Goal: Task Accomplishment & Management: Manage account settings

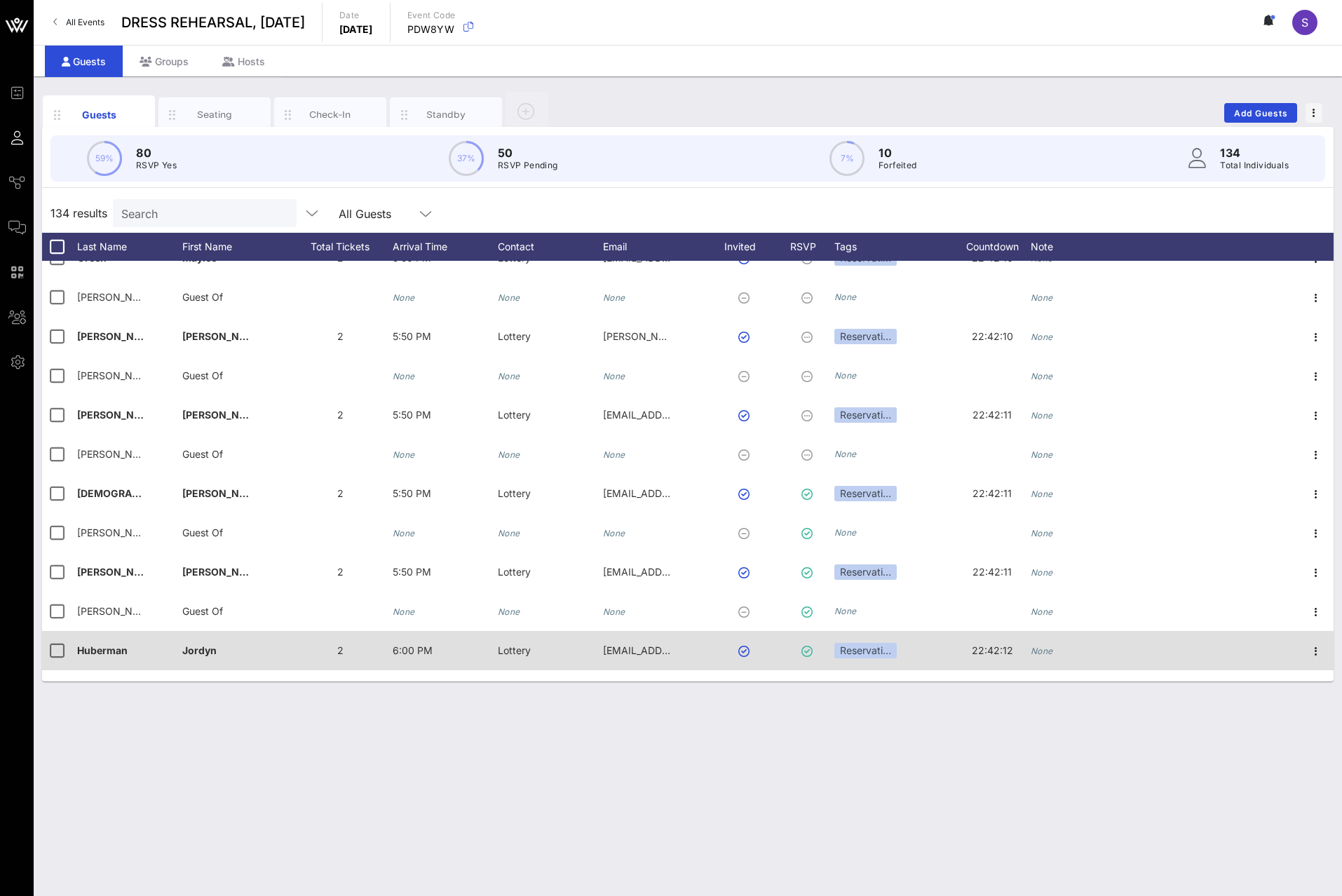
scroll to position [4349, 0]
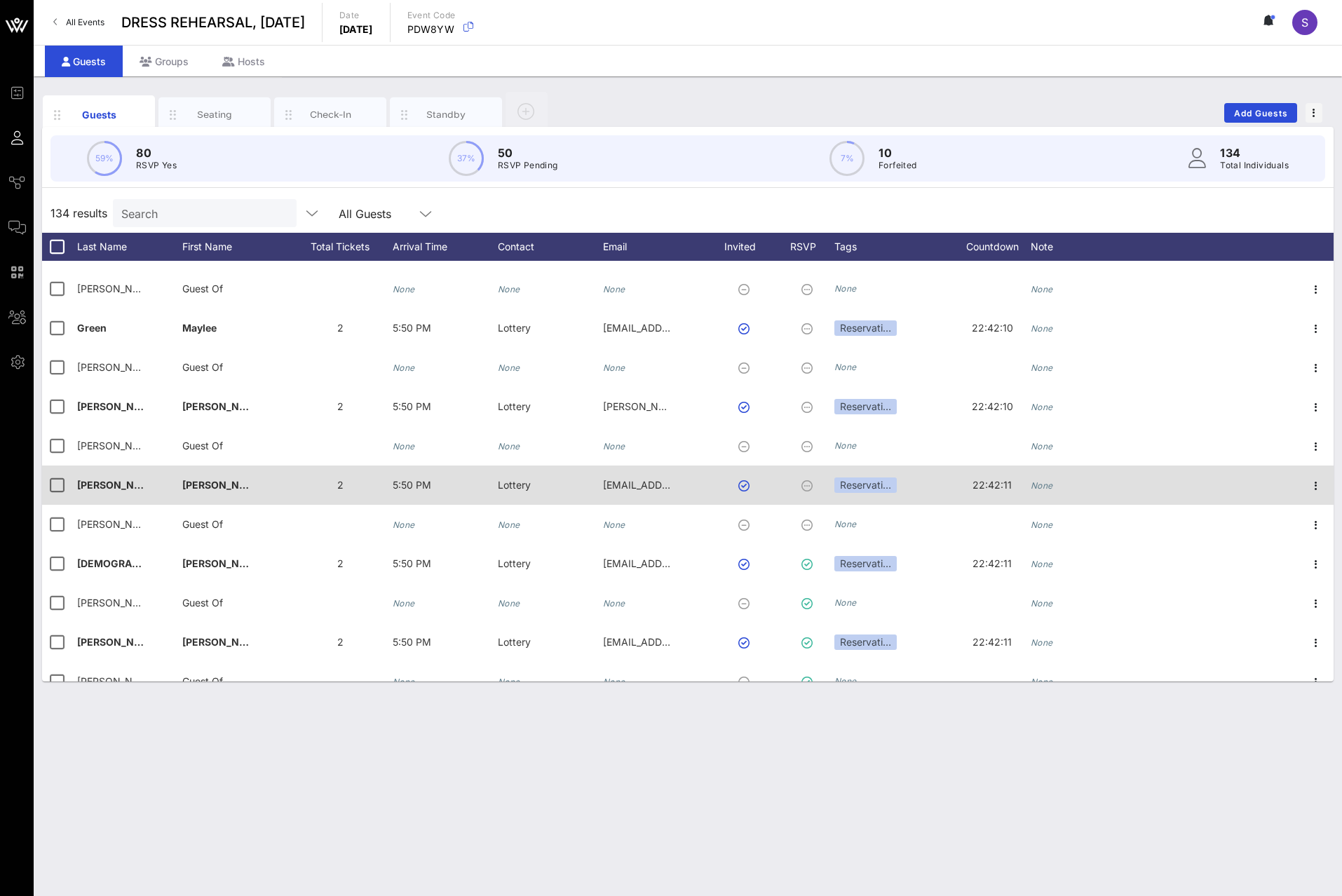
click at [143, 487] on div "[PERSON_NAME]�" at bounding box center [129, 493] width 105 height 55
type input "[PERSON_NAME]"
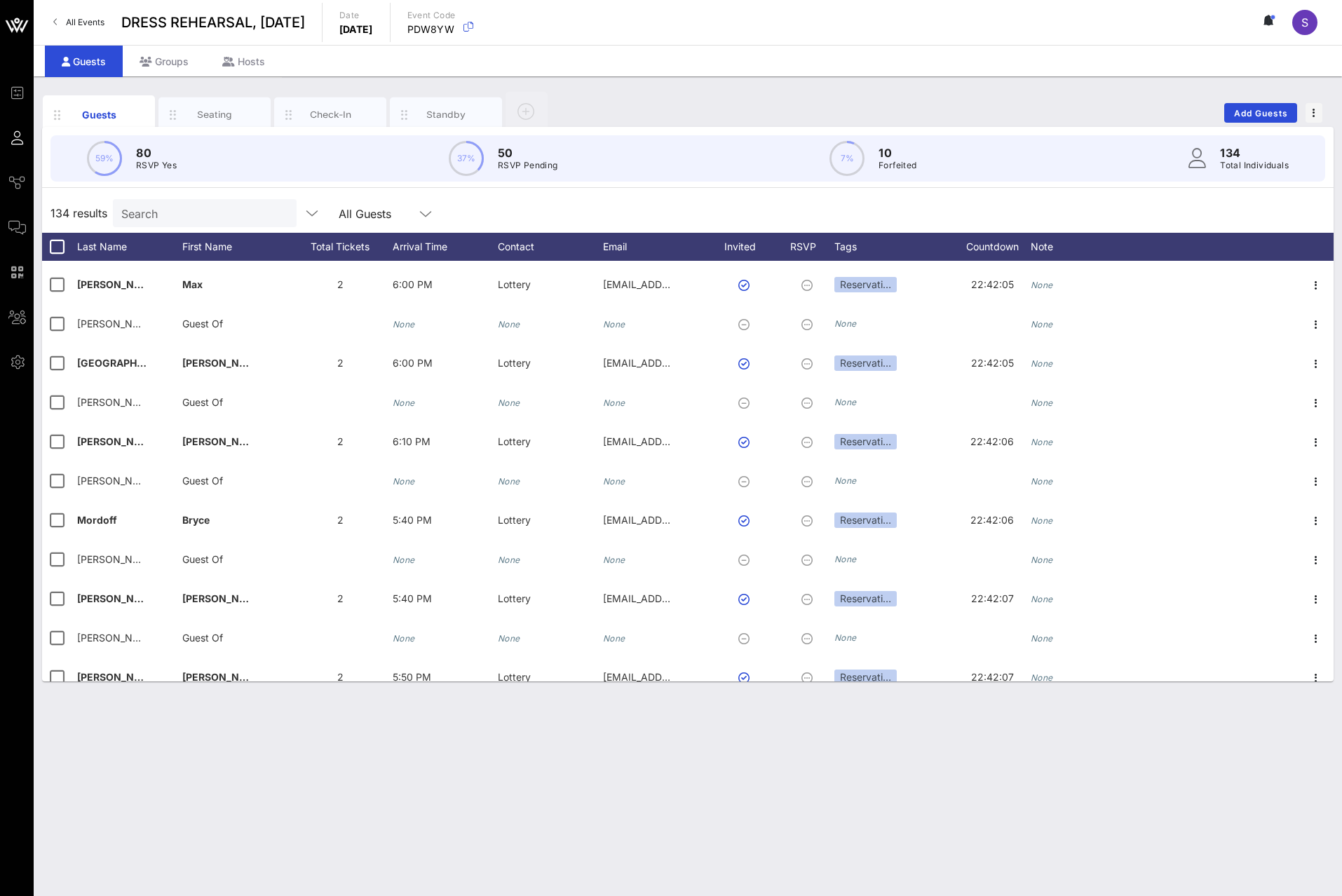
scroll to position [3508, 0]
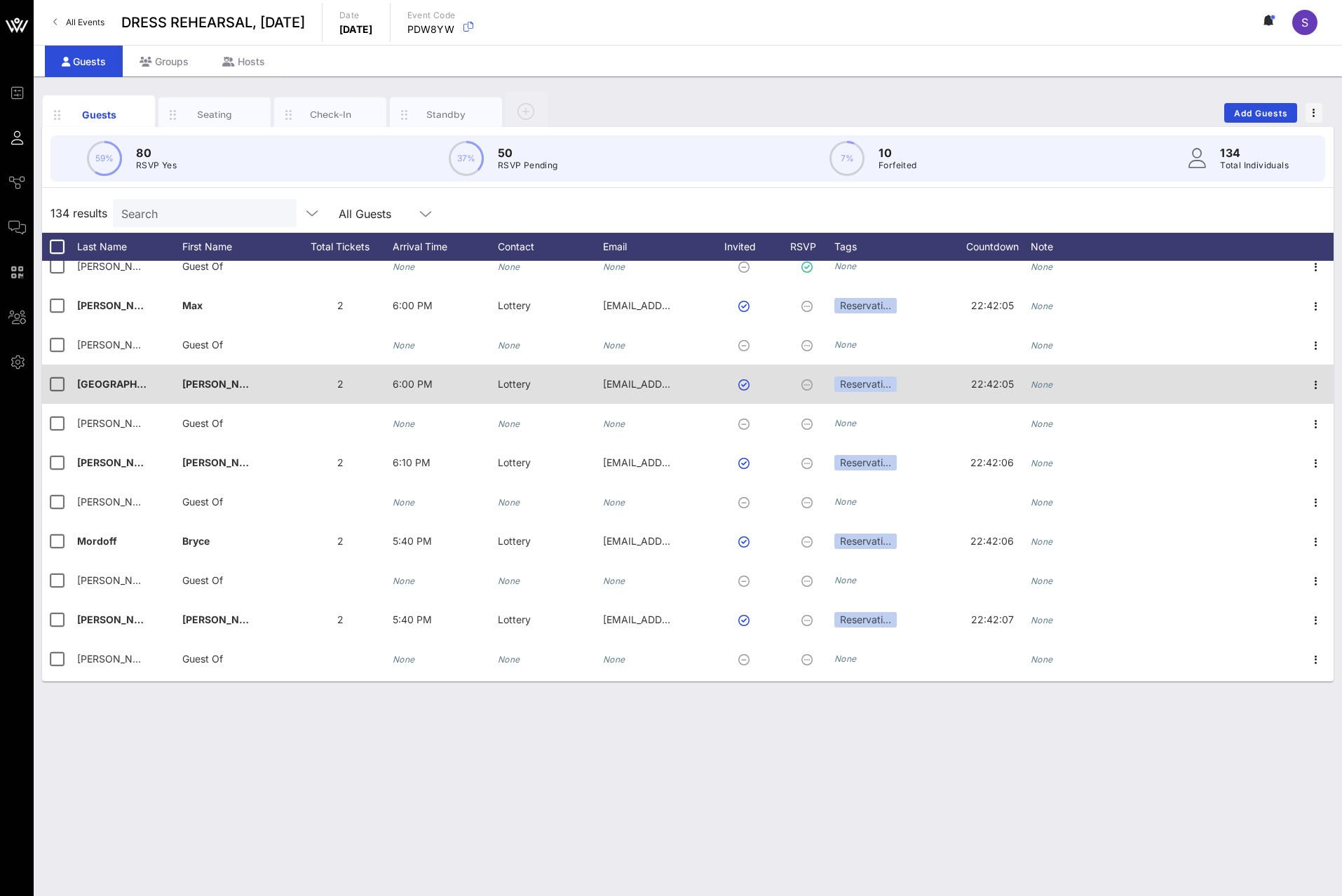
click at [136, 381] on div "[GEOGRAPHIC_DATA]?" at bounding box center [129, 392] width 105 height 55
click at [126, 383] on span "[GEOGRAPHIC_DATA]" at bounding box center [128, 384] width 103 height 12
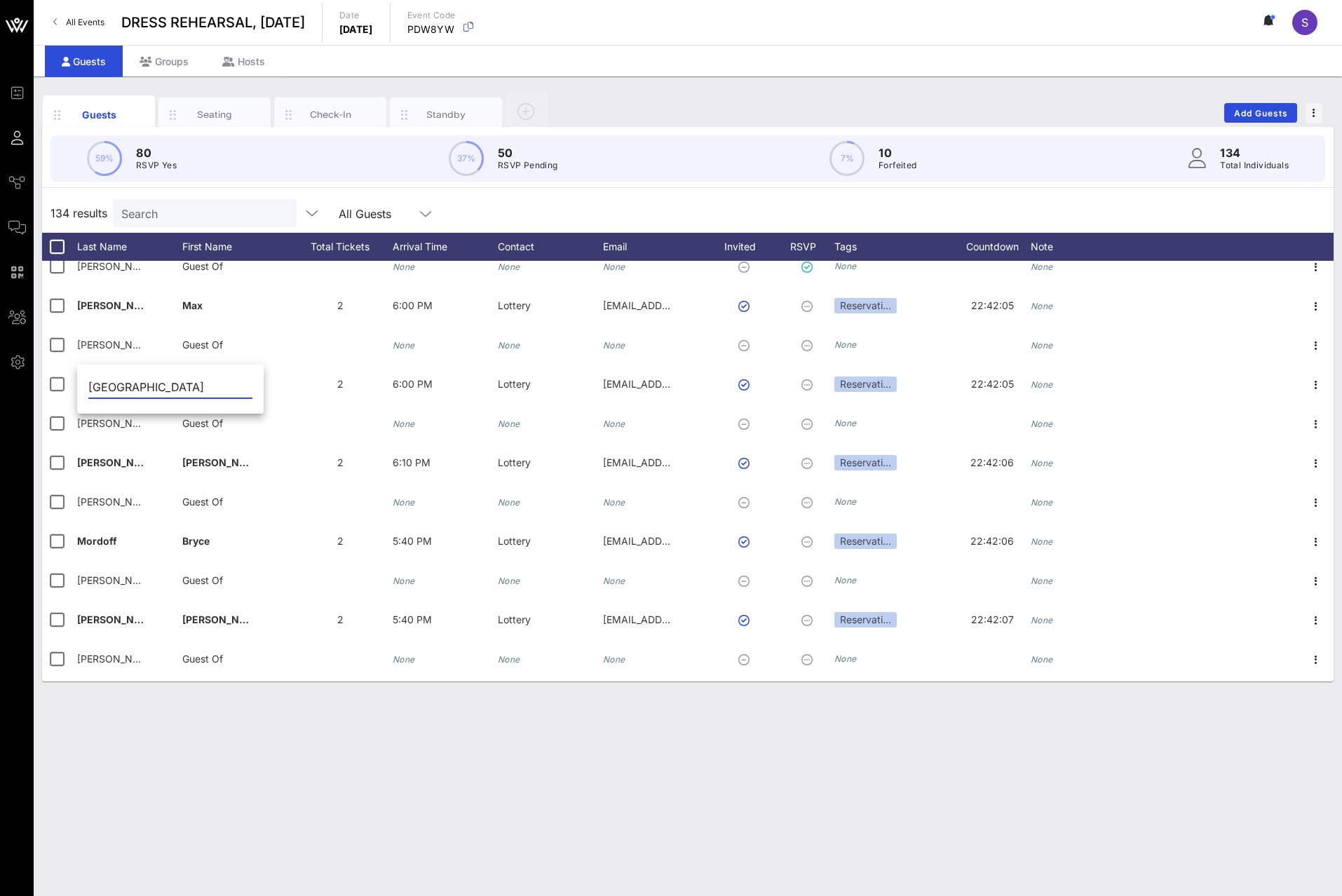
click at [120, 386] on input "[GEOGRAPHIC_DATA]" at bounding box center [170, 386] width 164 height 22
paste input "ć"
type input "[PERSON_NAME]"
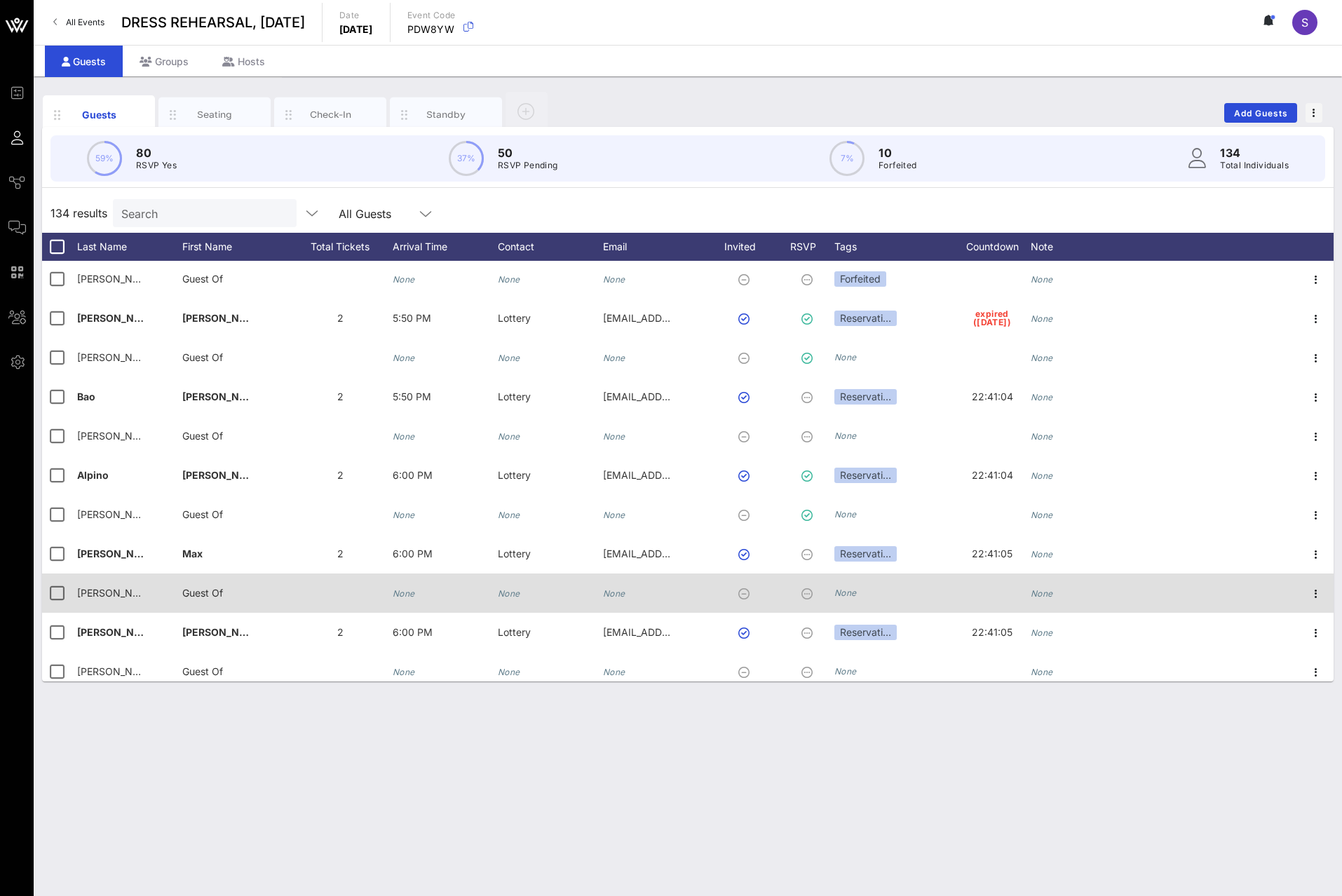
scroll to position [3227, 0]
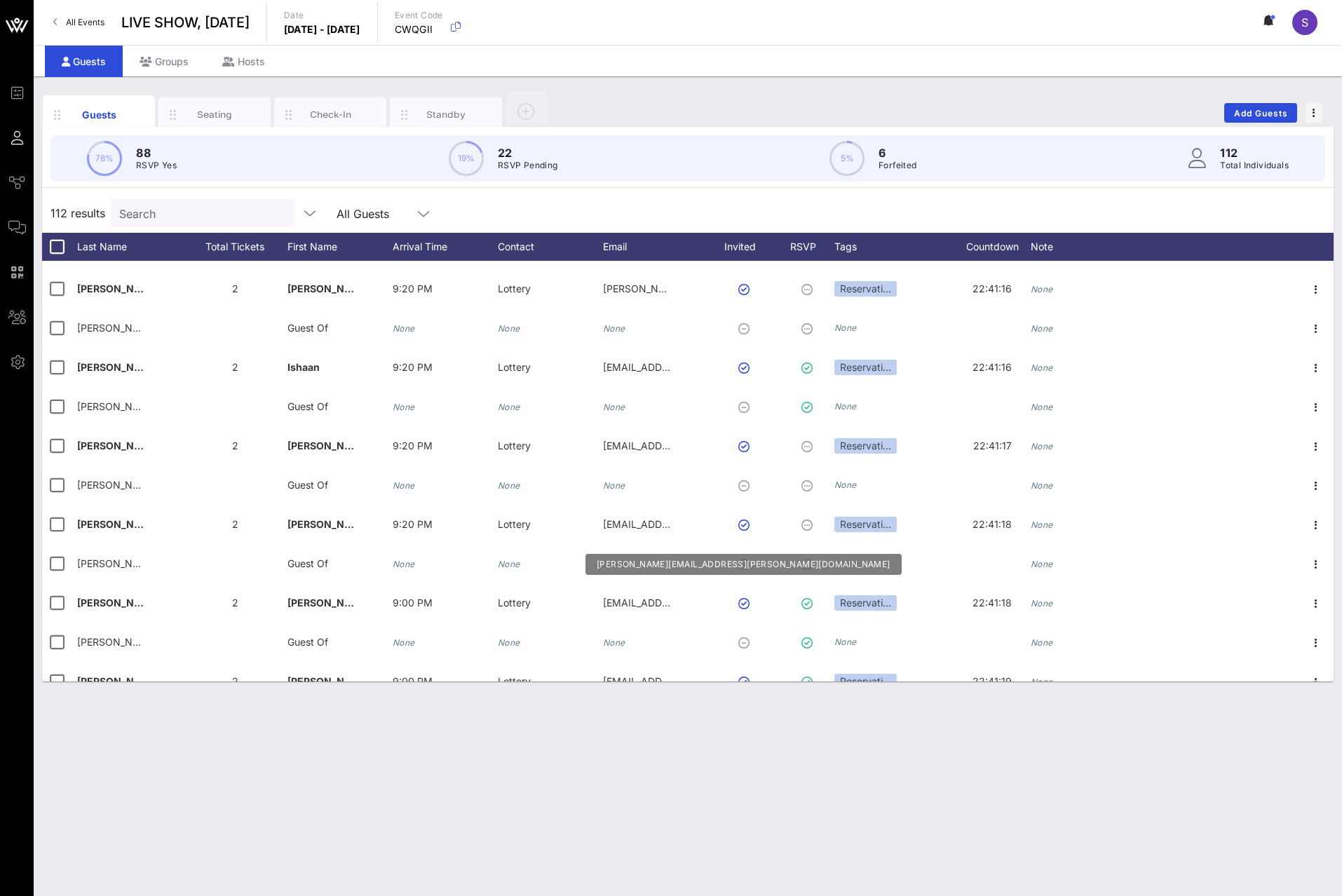
scroll to position [3556, 0]
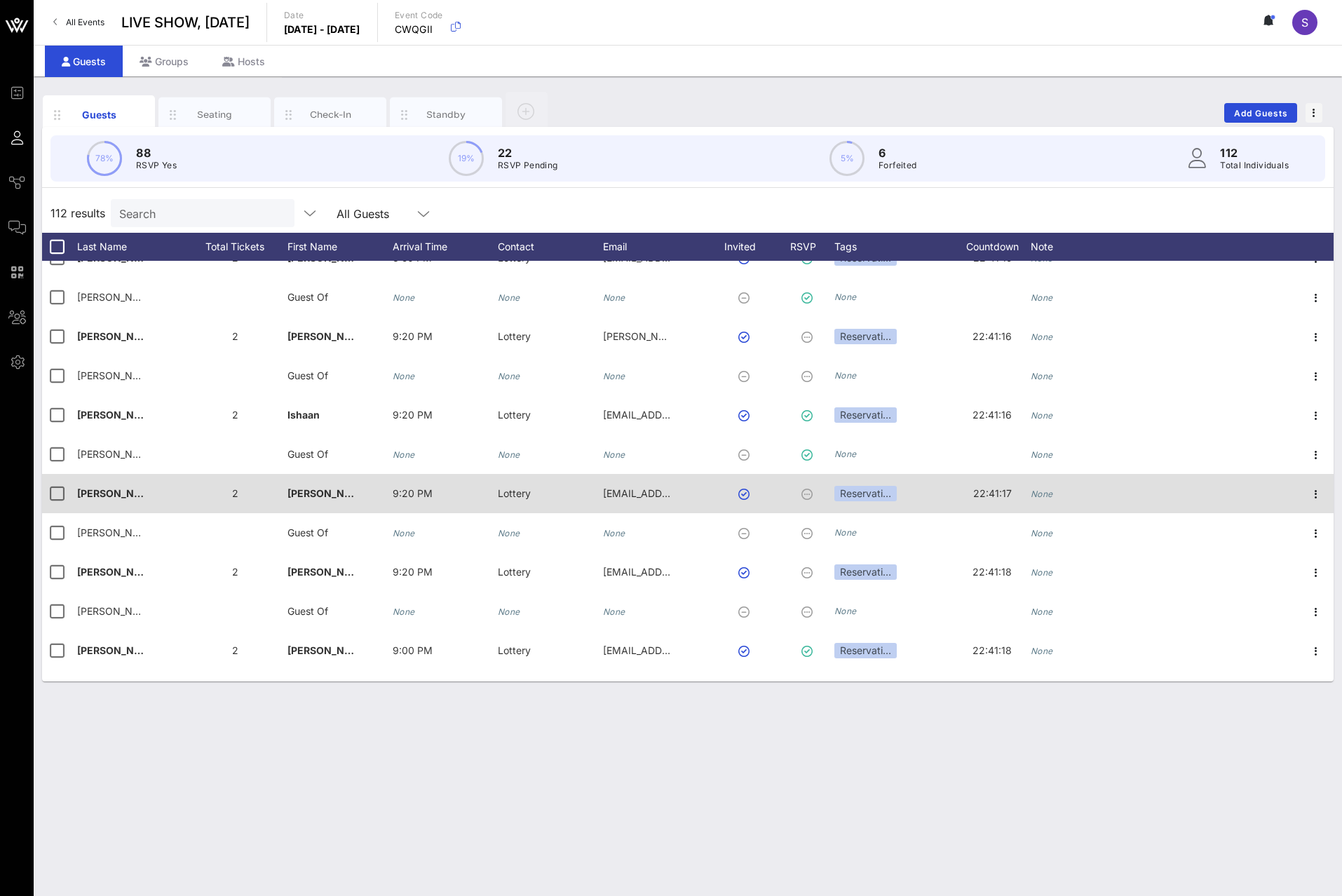
click at [150, 502] on div "Vittori�" at bounding box center [129, 501] width 105 height 55
type input "Vittori"
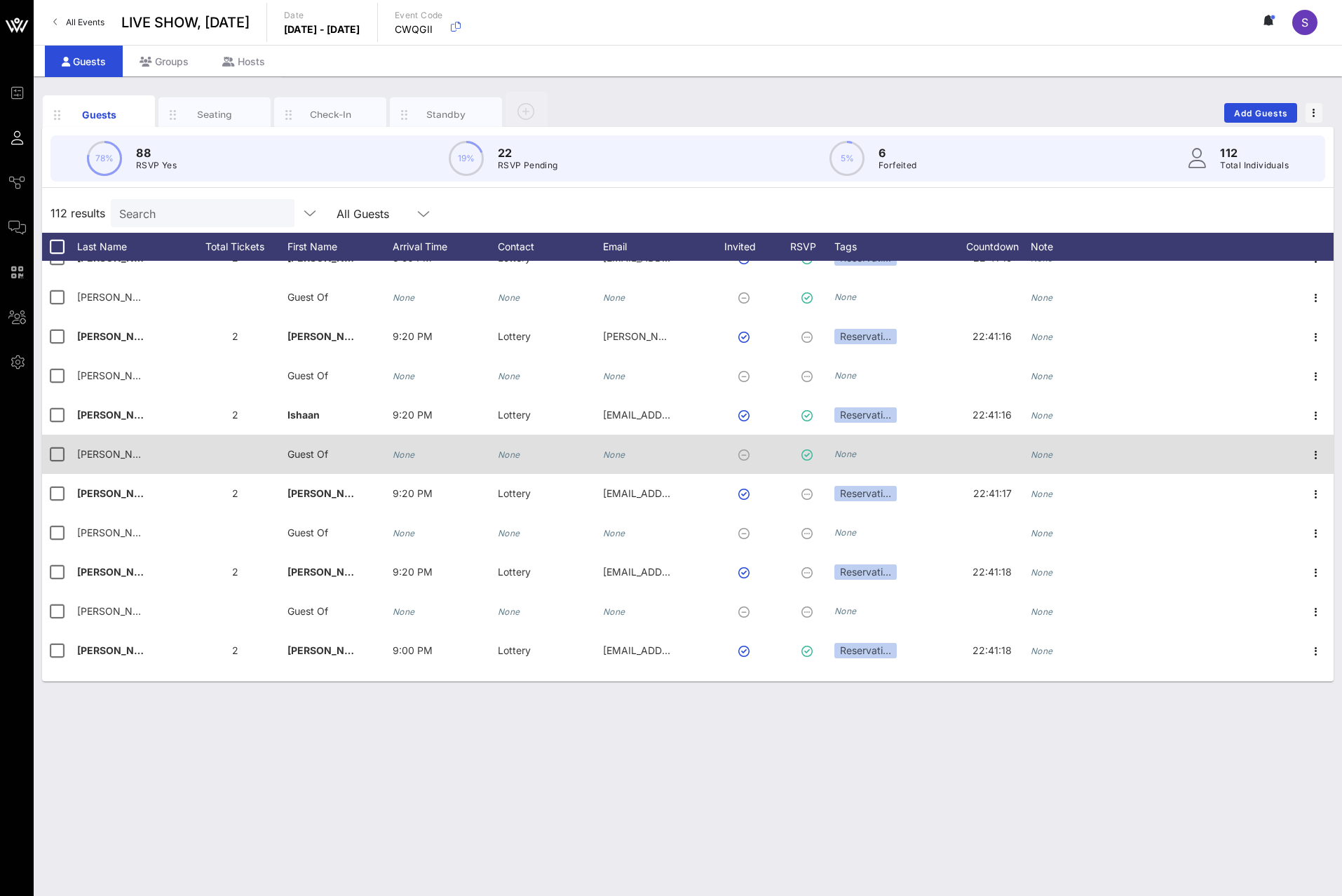
scroll to position [3415, 0]
